Goal: Task Accomplishment & Management: Use online tool/utility

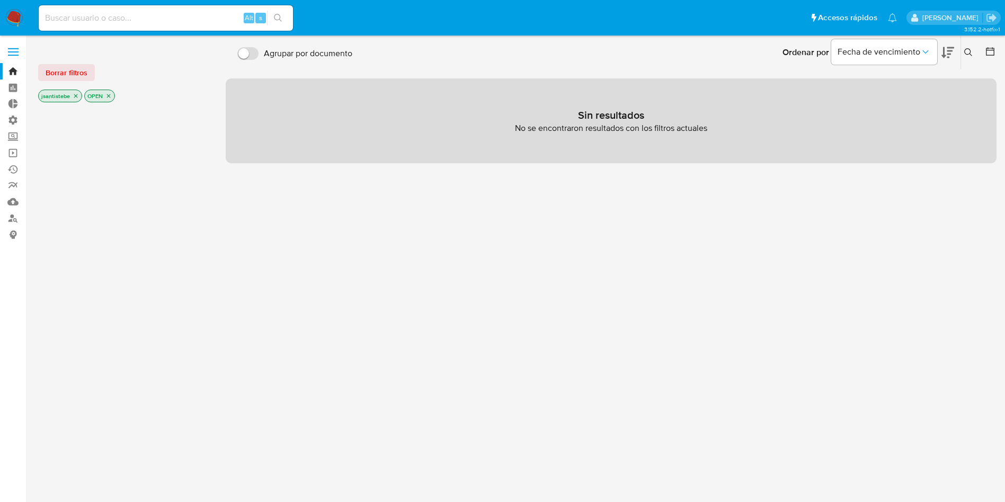
click at [1, 51] on label at bounding box center [13, 52] width 26 height 22
click at [0, 0] on input "checkbox" at bounding box center [0, 0] width 0 height 0
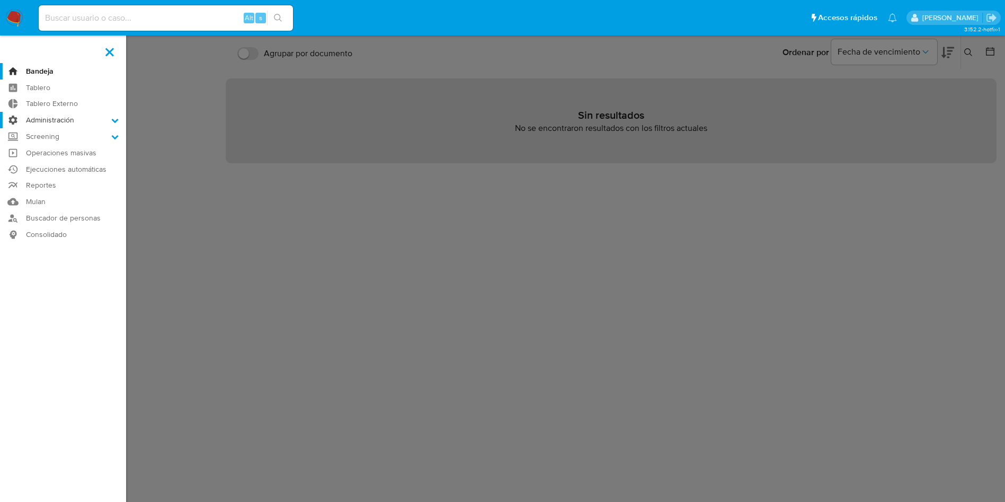
click at [69, 115] on label "Administración" at bounding box center [63, 120] width 126 height 16
click at [0, 0] on input "Administración" at bounding box center [0, 0] width 0 height 0
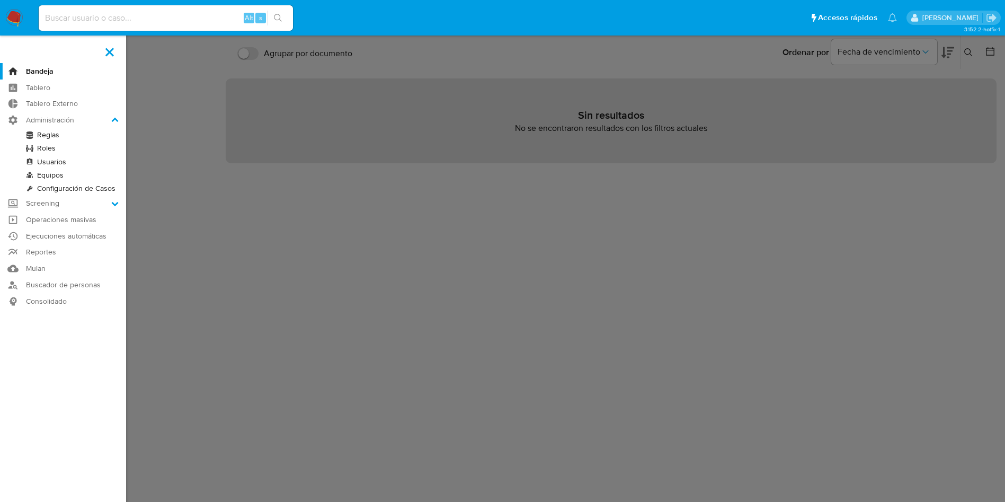
click at [44, 136] on link "Reglas" at bounding box center [63, 134] width 126 height 13
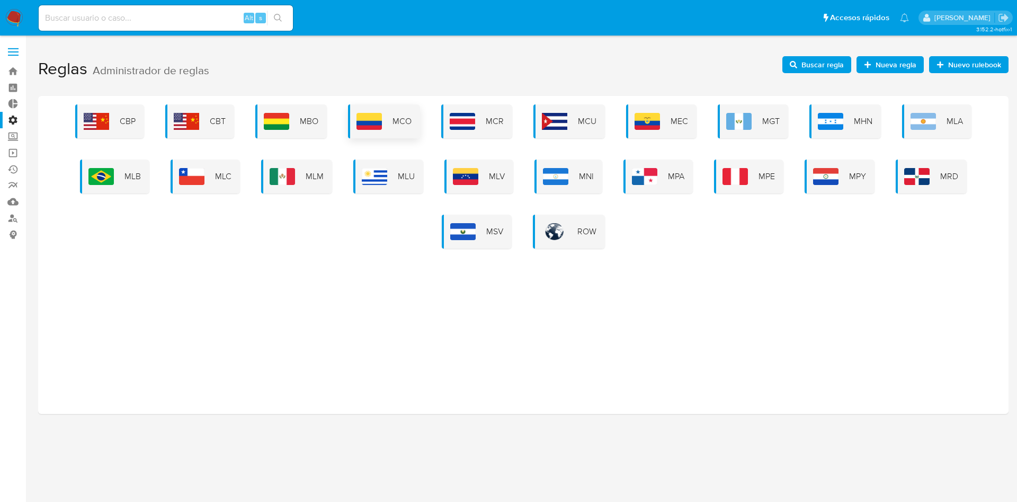
click at [359, 118] on img at bounding box center [369, 121] width 25 height 17
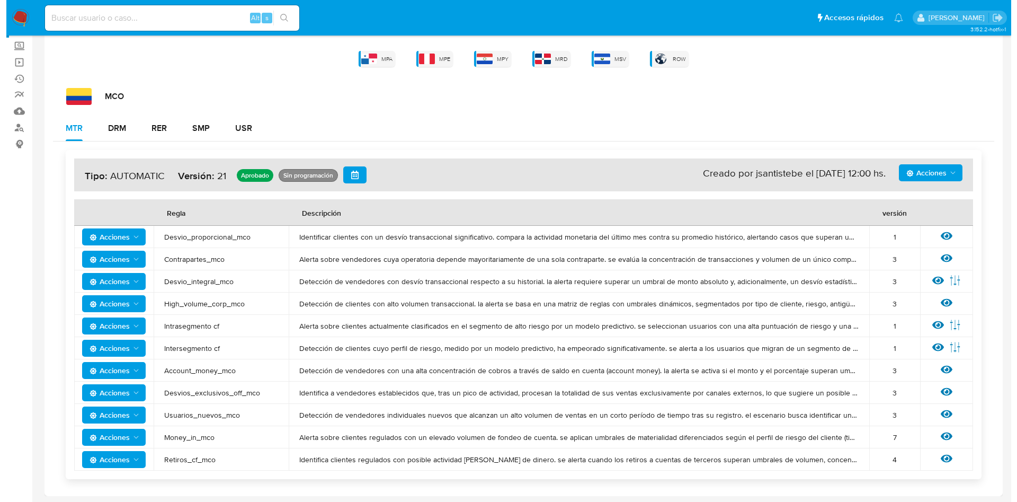
scroll to position [92, 0]
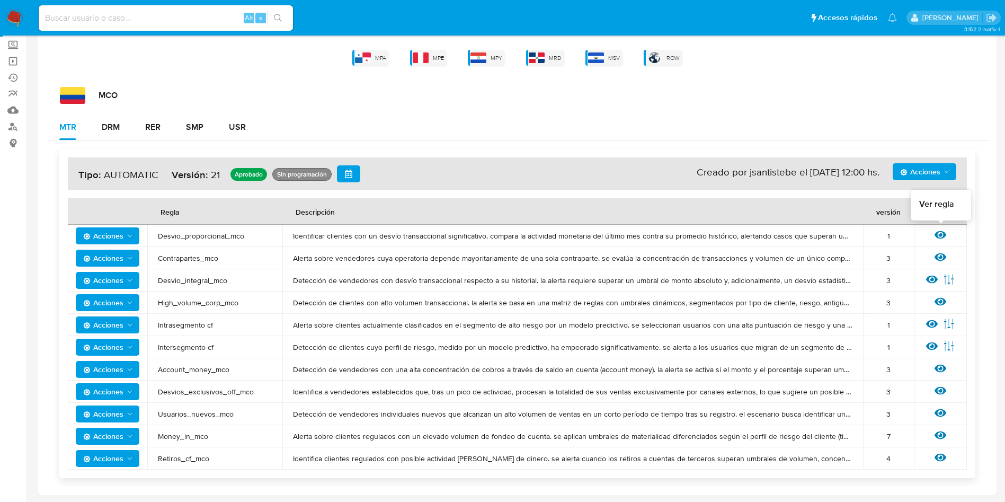
click at [940, 232] on icon at bounding box center [941, 235] width 12 height 12
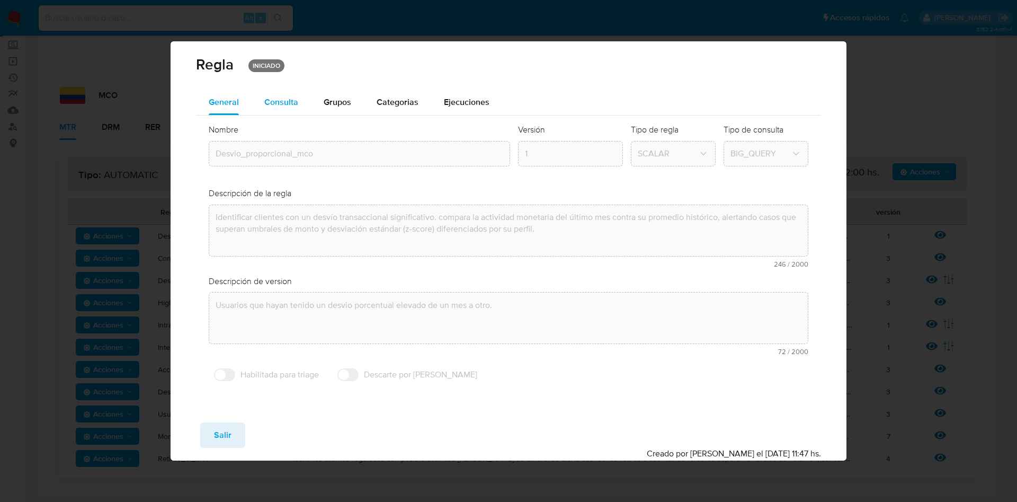
click at [281, 104] on span "Consulta" at bounding box center [281, 102] width 34 height 12
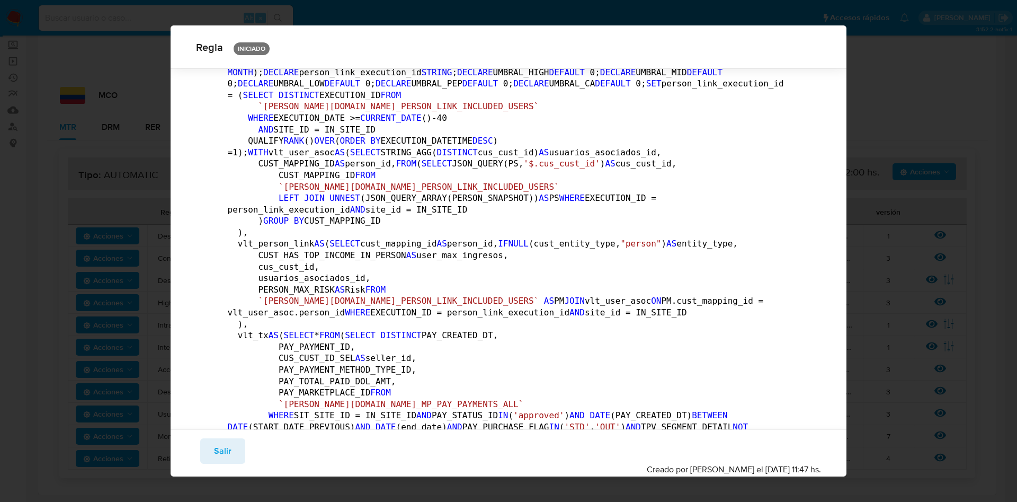
scroll to position [0, 0]
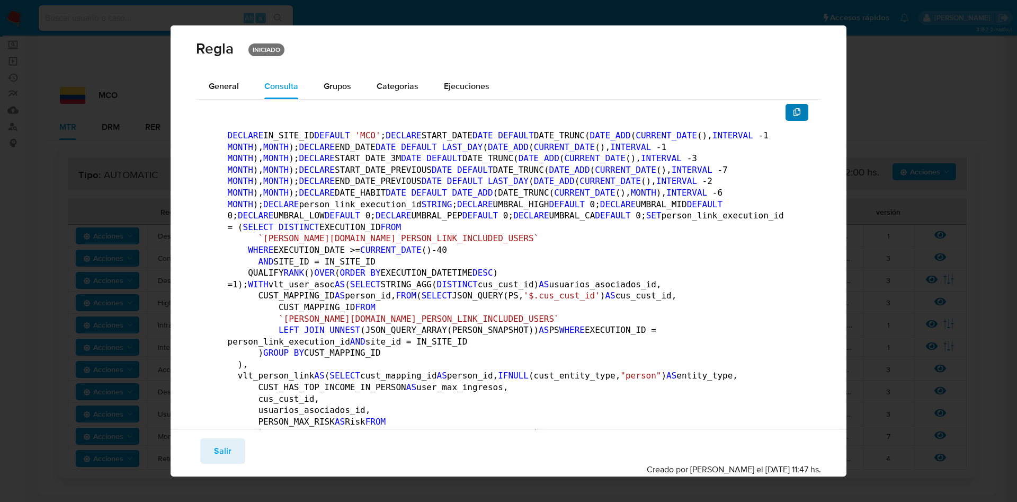
click at [794, 109] on icon "button" at bounding box center [797, 112] width 7 height 8
click at [789, 114] on button "button" at bounding box center [797, 112] width 23 height 17
